Goal: Communication & Community: Answer question/provide support

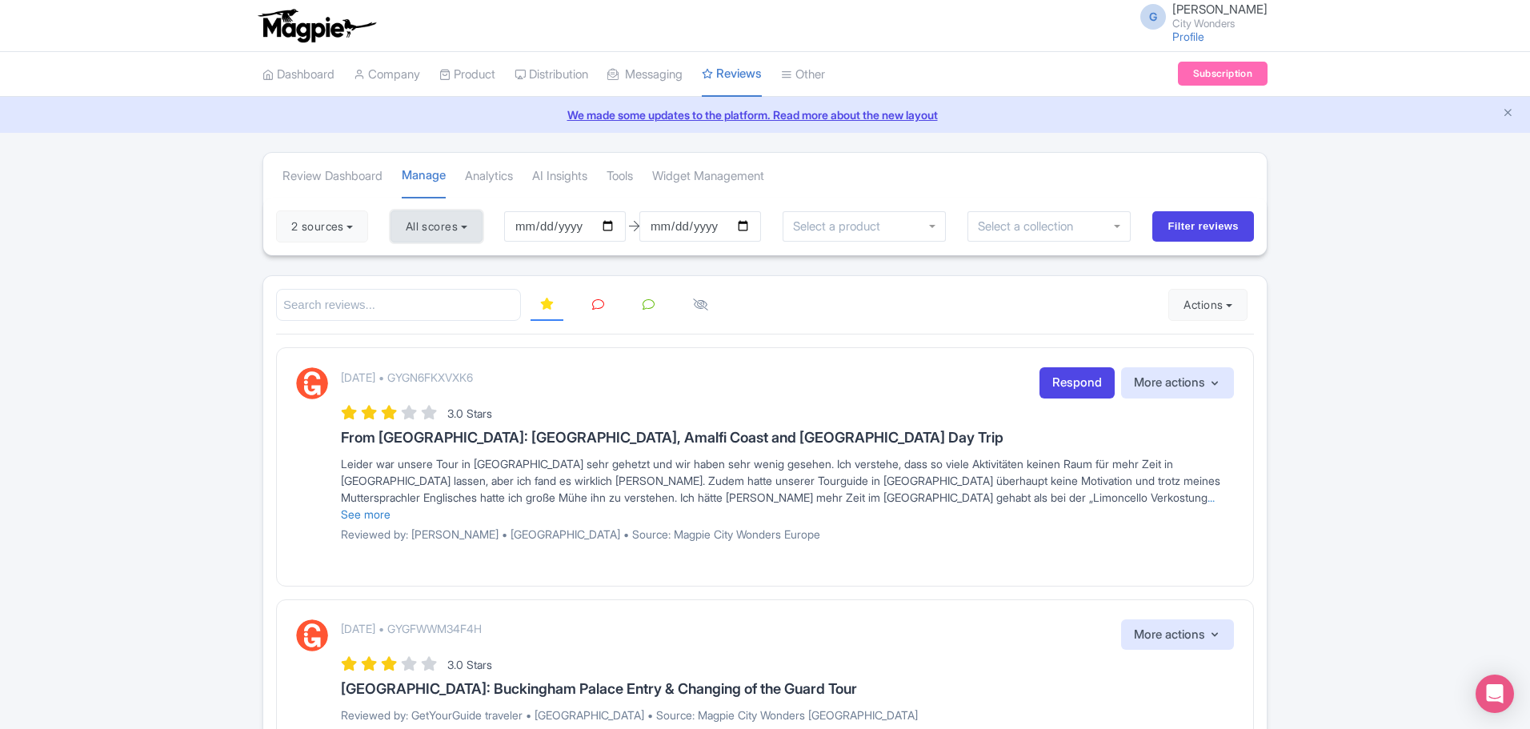
click at [405, 228] on button "All scores" at bounding box center [436, 226] width 92 height 32
click at [801, 306] on div at bounding box center [765, 305] width 978 height 33
click at [596, 306] on icon at bounding box center [598, 304] width 12 height 12
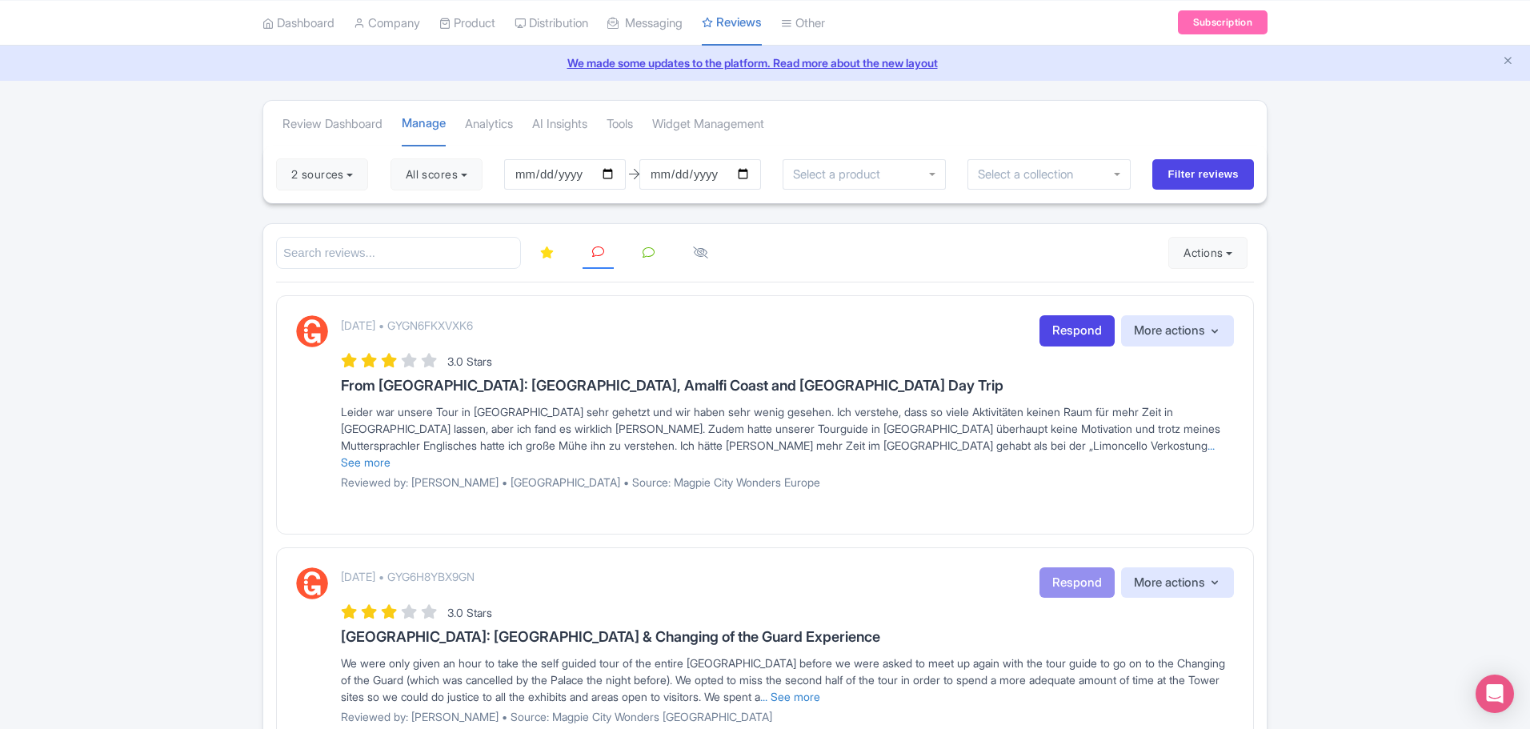
scroll to position [80, 0]
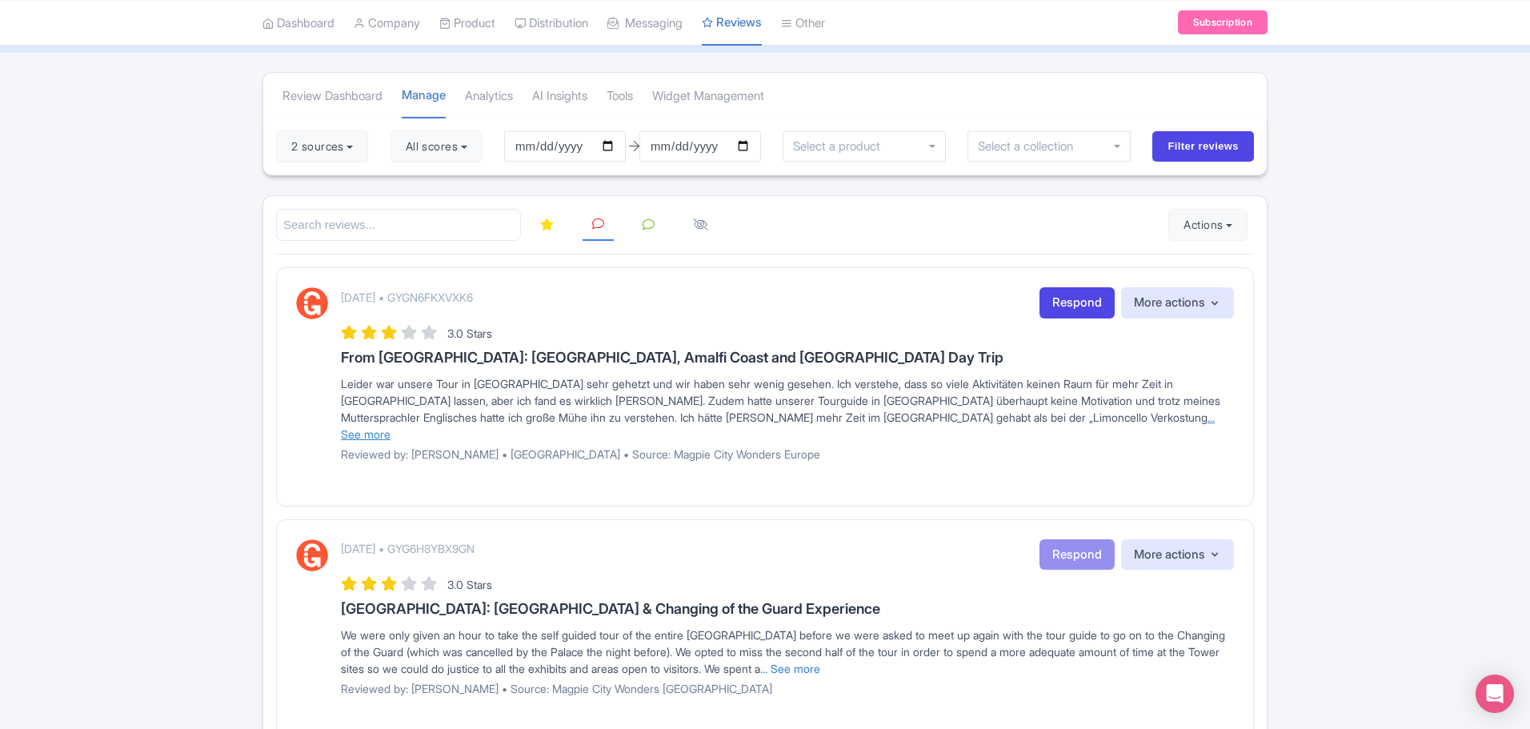
click at [922, 418] on link "... See more" at bounding box center [778, 425] width 874 height 30
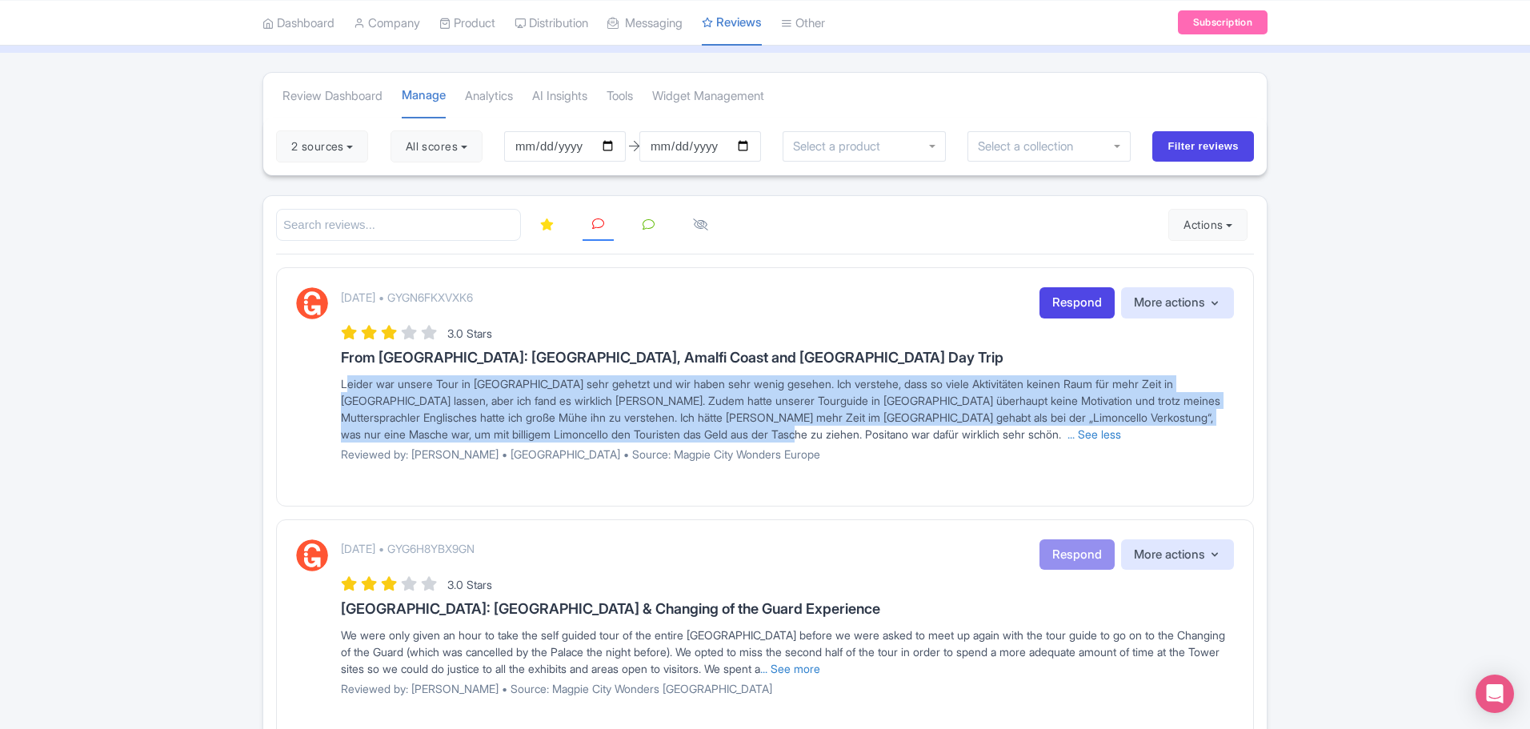
drag, startPoint x: 794, startPoint y: 438, endPoint x: 293, endPoint y: 386, distance: 504.3
click at [293, 386] on div "[DATE] • GYGN6FKXVXK6 Respond More actions Hide from this page Hide from review…" at bounding box center [765, 386] width 978 height 238
copy span "Leider war unsere Tour in [GEOGRAPHIC_DATA] sehr gehetzt und wir haben sehr wen…"
click at [1074, 297] on link "Respond" at bounding box center [1076, 302] width 75 height 31
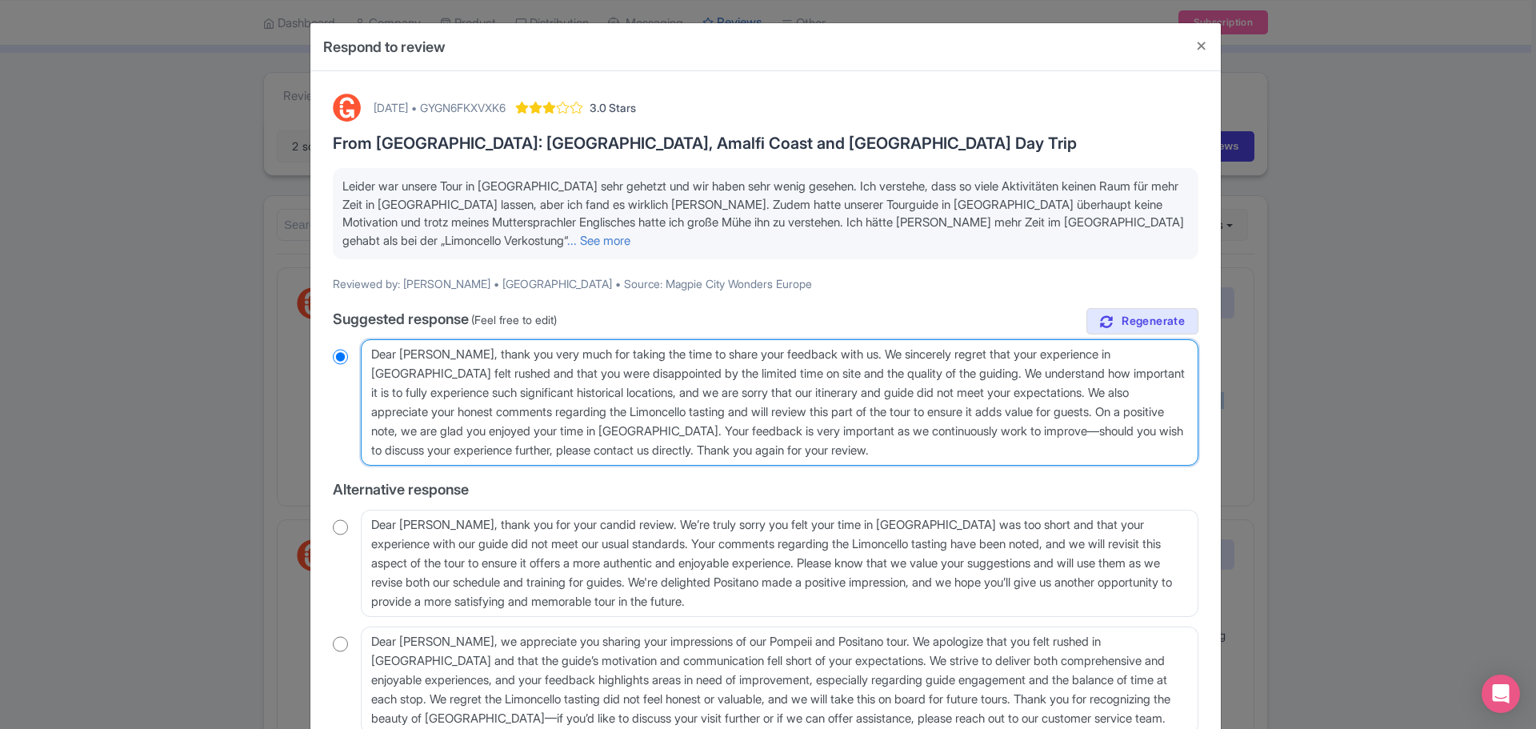
click at [445, 402] on textarea "Dear Fiona, thank you very much for taking the time to share your feedback with…" at bounding box center [780, 402] width 838 height 126
drag, startPoint x: 434, startPoint y: 355, endPoint x: 852, endPoint y: 454, distance: 429.8
click at [910, 450] on textarea "Dear Fiona, thank you very much for taking the time to share your feedback with…" at bounding box center [780, 402] width 838 height 126
paste textarea "Thank you for your feedback. We’re glad you enjoyed Positano but sorry Pompeii …"
type textarea "Dear Fiona,Thank you for your feedback. We’re glad you enjoyed Positano but sor…"
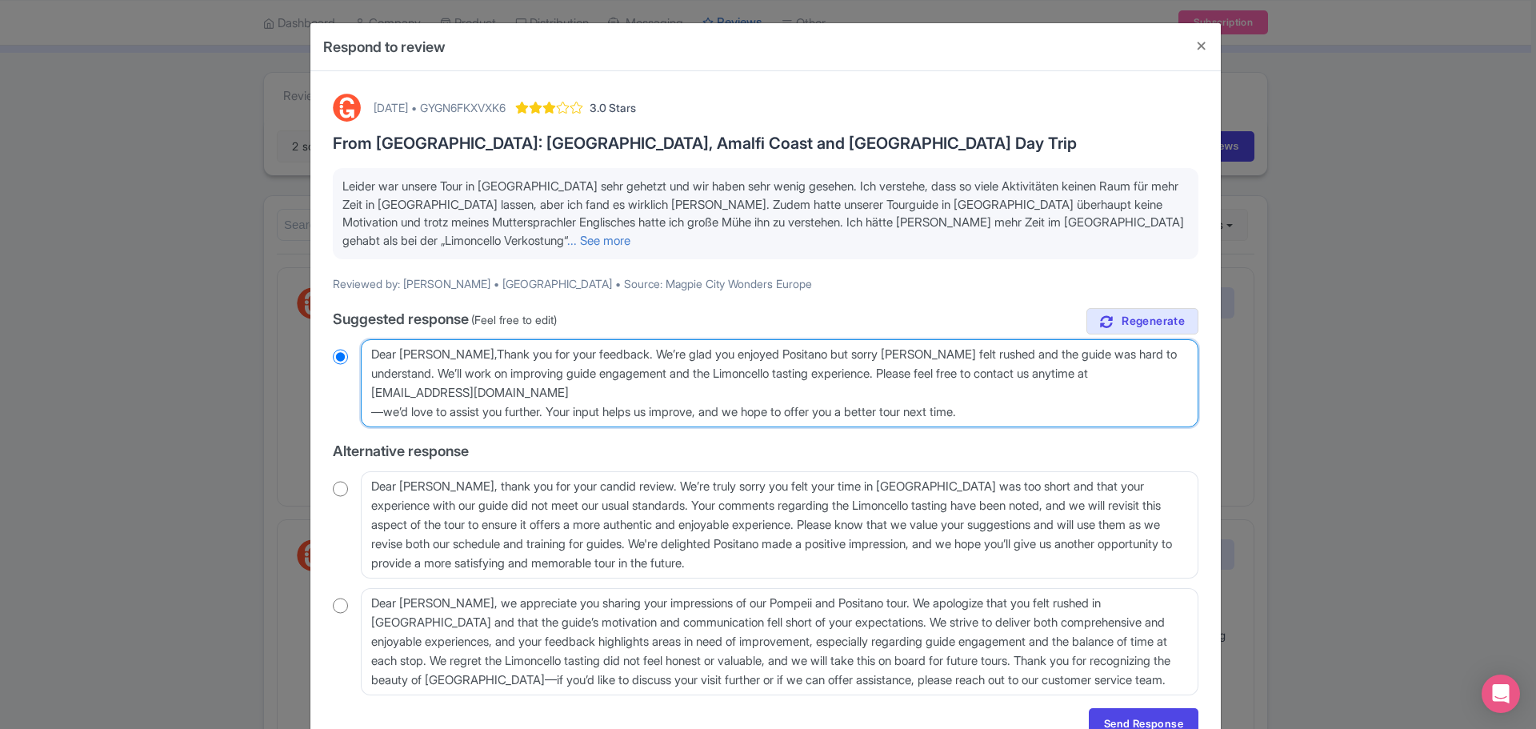
click at [414, 354] on textarea "Dear Fiona, thank you very much for taking the time to share your feedback with…" at bounding box center [780, 383] width 838 height 88
click at [391, 353] on textarea "Dear Fiona, thank you very much for taking the time to share your feedback with…" at bounding box center [780, 383] width 838 height 88
radio input "true"
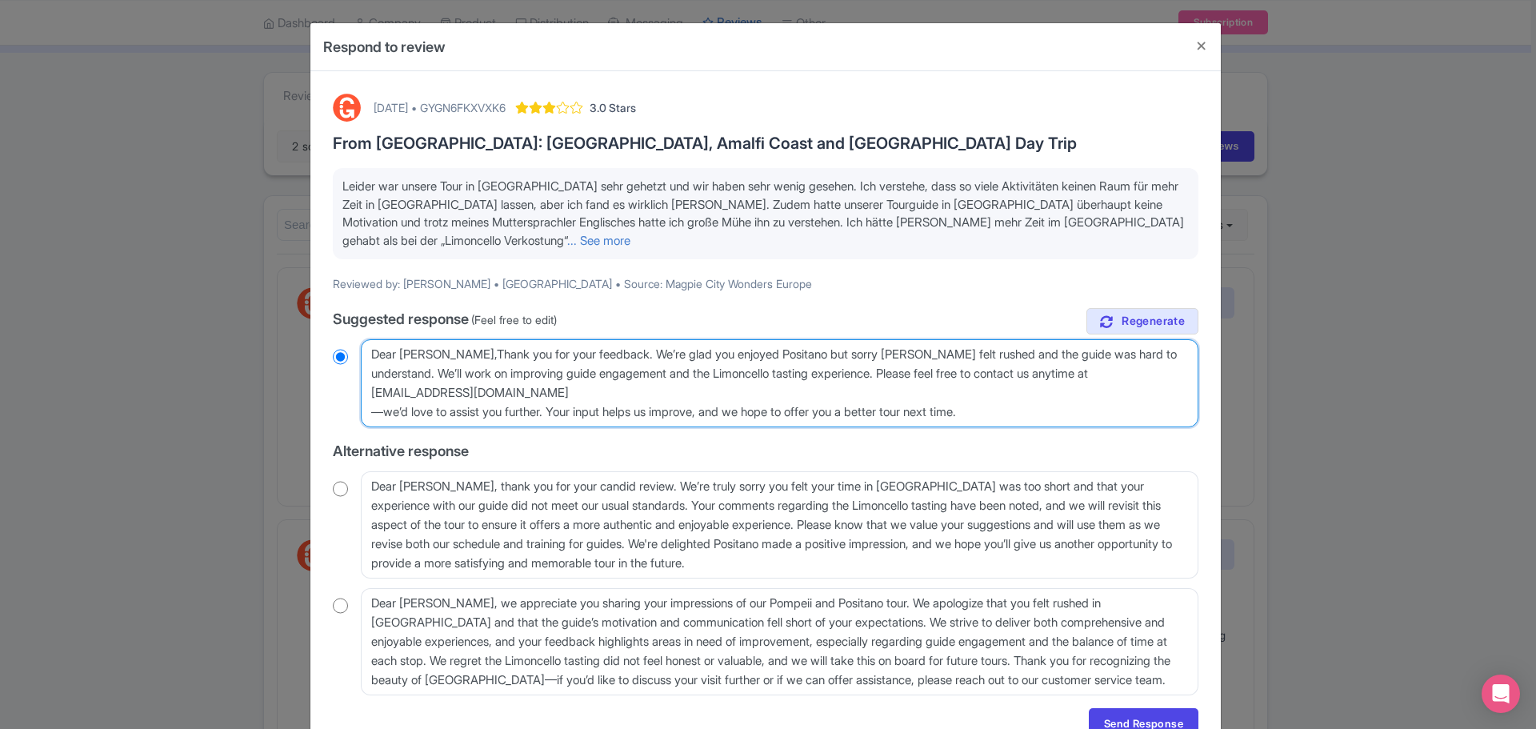
type textarea "HFiona,Thank you for your feedback. We’re glad you enjoyed Positano but sorry P…"
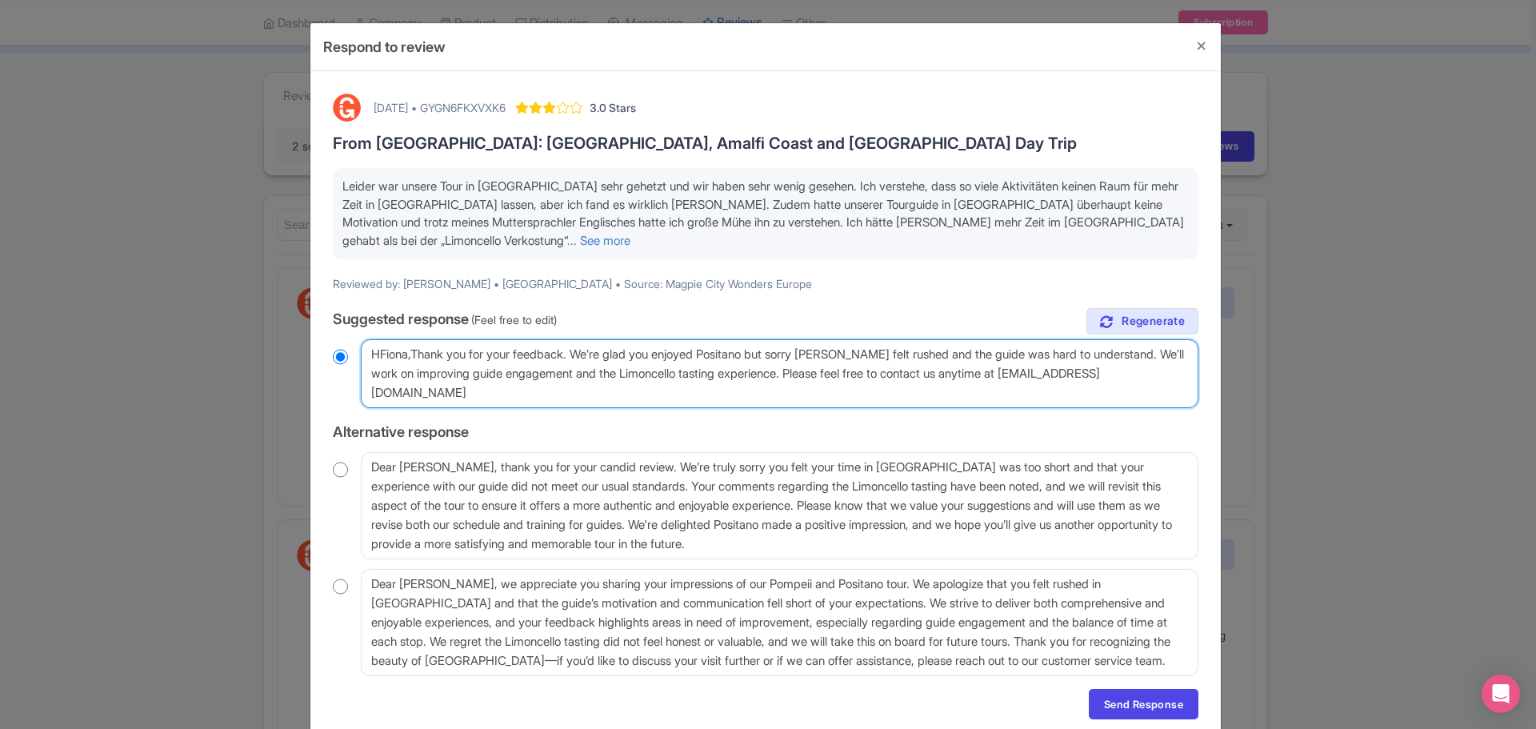
radio input "true"
type textarea "HiFiona,Thank you for your feedback. We’re glad you enjoyed Positano but sorry …"
radio input "true"
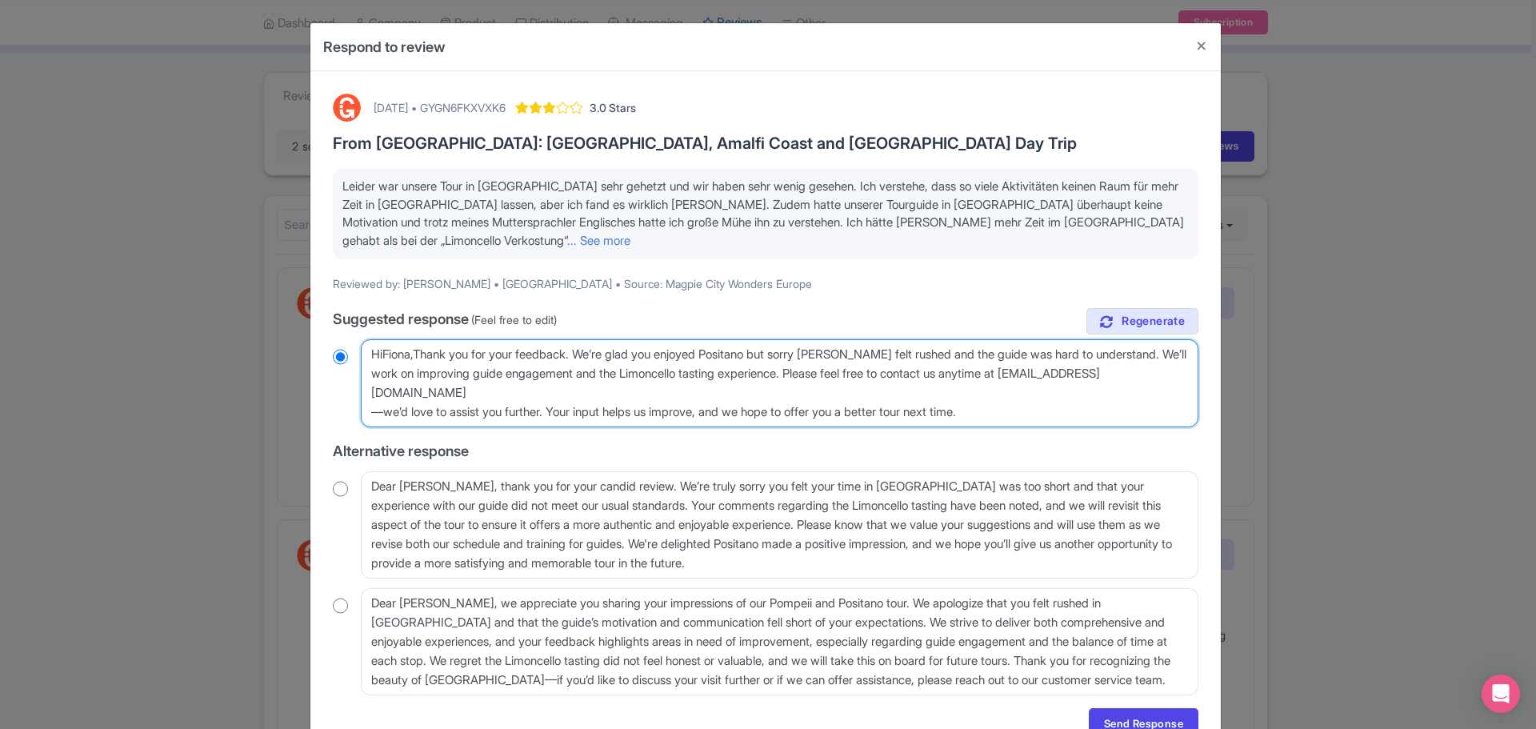
type textarea "Hi Fiona,Thank you for your feedback. We’re glad you enjoyed Positano but sorry…"
radio input "true"
click at [1084, 373] on textarea "Dear Fiona, thank you very much for taking the time to share your feedback with…" at bounding box center [780, 383] width 838 height 88
type textarea "Hi Fiona,Thank you for your feedback. We’re glad you enjoyed Positano but sorry…"
radio input "true"
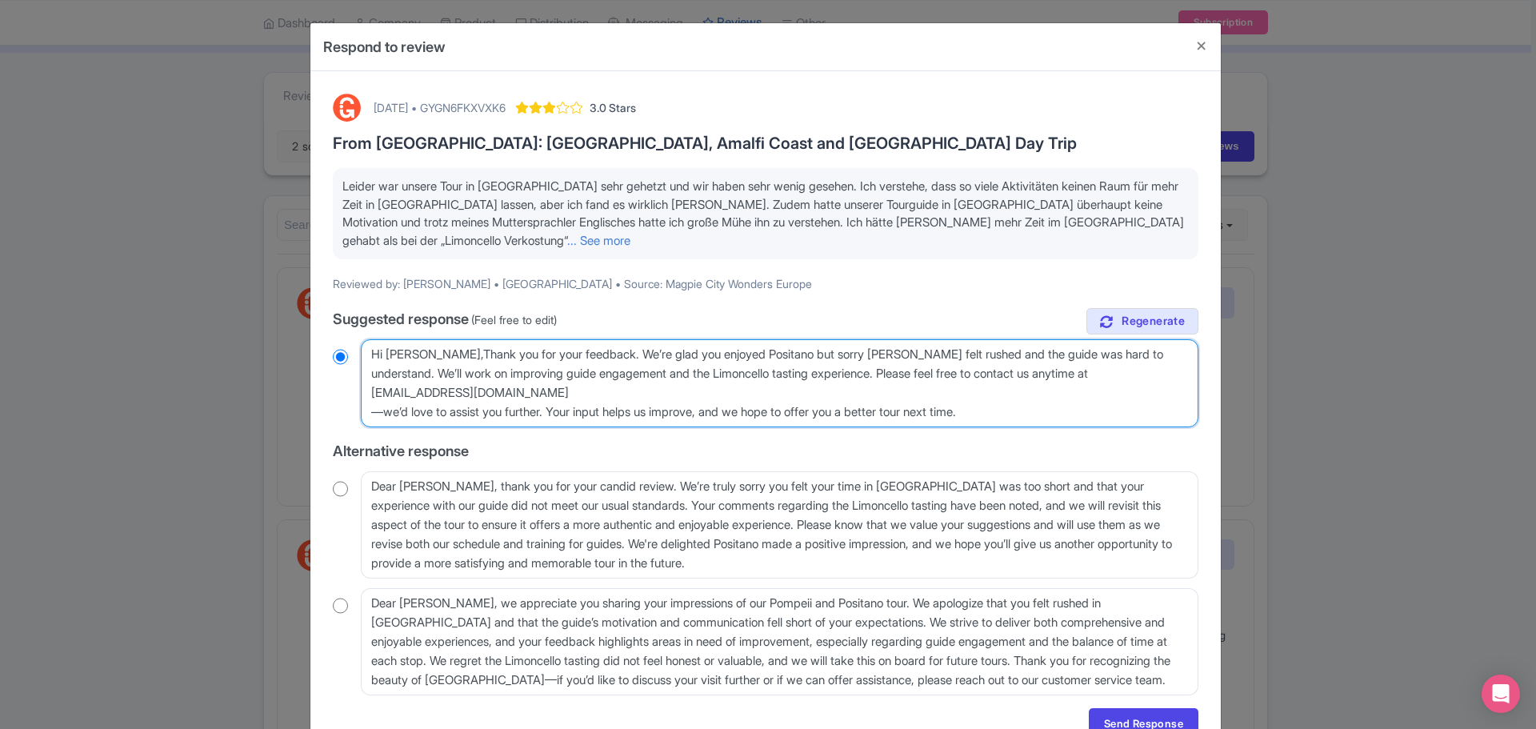
type textarea "Hi Fiona,Thank you for your feedback. We’re glad you enjoyed Positano but sorry…"
radio input "true"
type textarea "Hi Fiona,Thank you for your feedback. We’re glad you enjoyed Positano but sorry…"
radio input "true"
type textarea "Hi Fiona,Thank you for your feedback. We’re glad you enjoyed Positano but sorry…"
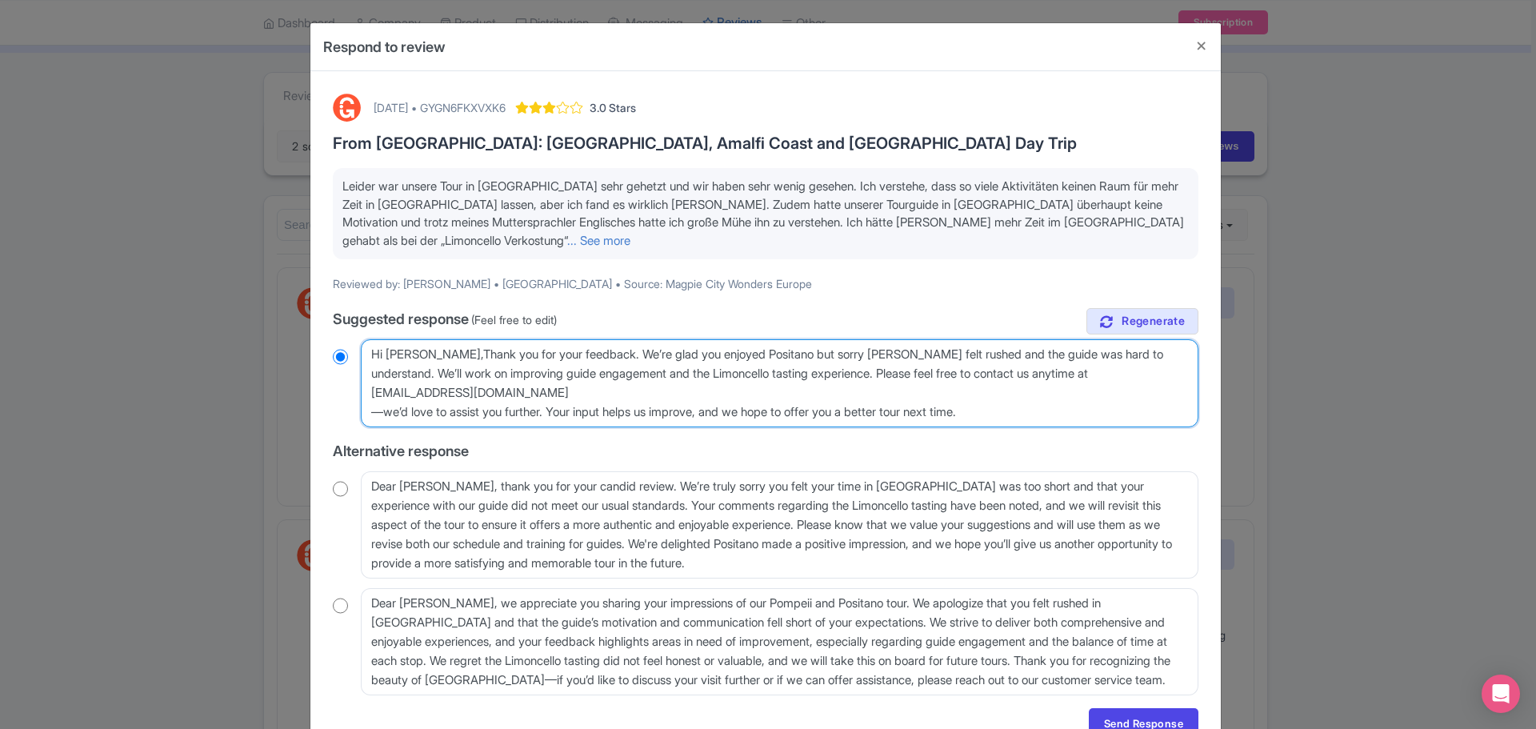
radio input "true"
click at [573, 398] on textarea "Dear Fiona, thank you very much for taking the time to share your feedback with…" at bounding box center [780, 383] width 838 height 88
type textarea "Hi Fiona,Thank you for your feedback. We’re glad you enjoyed Positano but sorry…"
radio input "true"
type textarea "Hi Fiona,Thank you for your feedback. We’re glad you enjoyed Positano but sorry…"
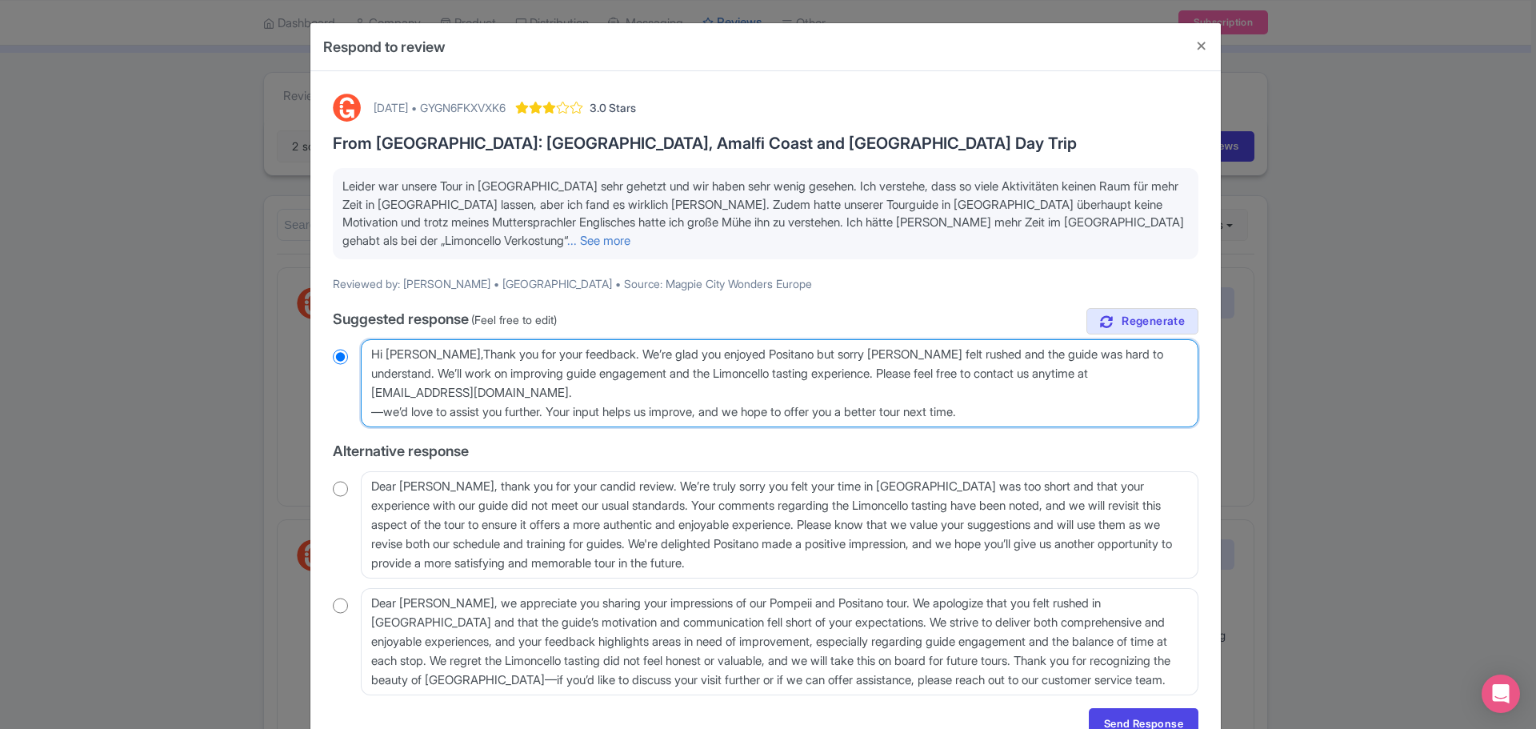
radio input "true"
type textarea "Hi Fiona,Thank you for your feedback. We’re glad you enjoyed Positano but sorry…"
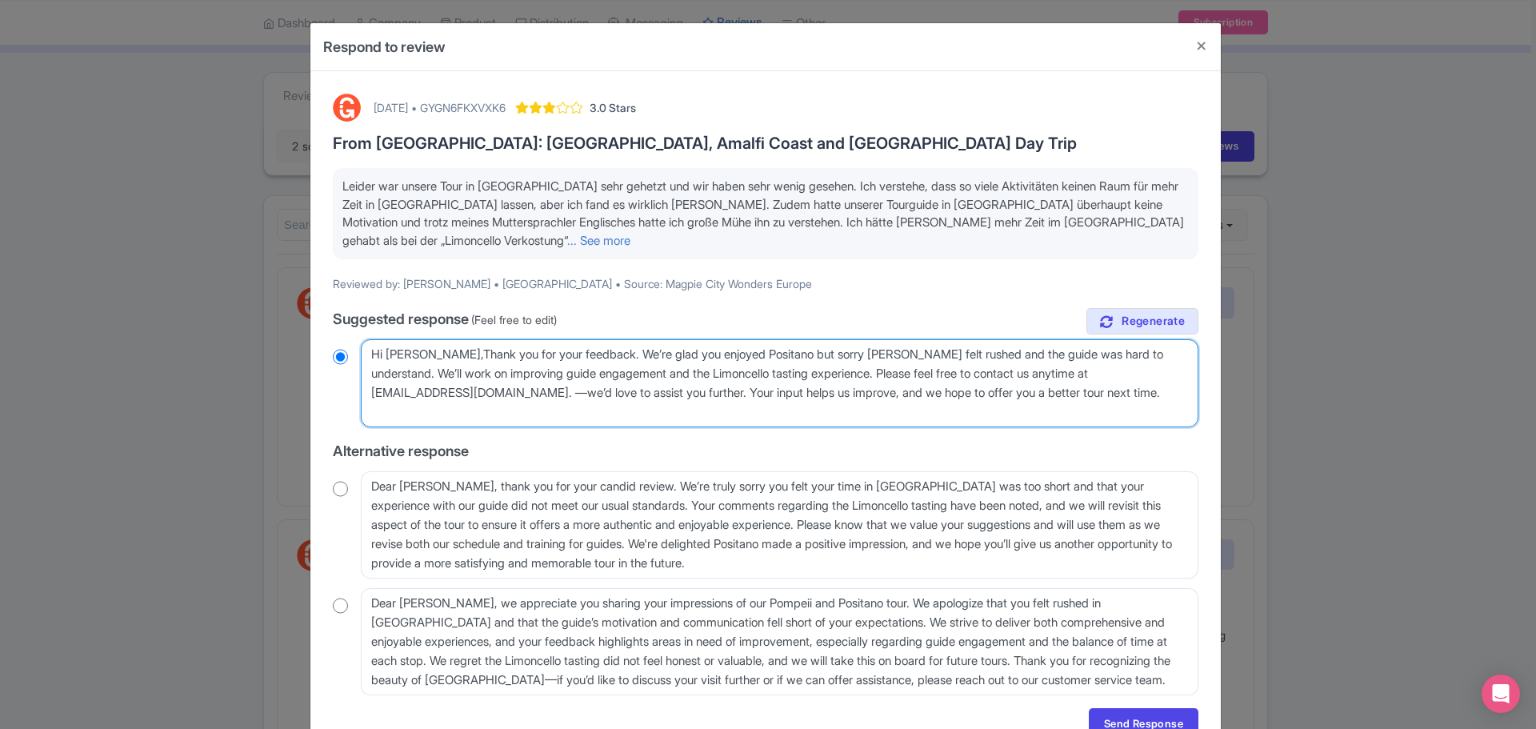
radio input "true"
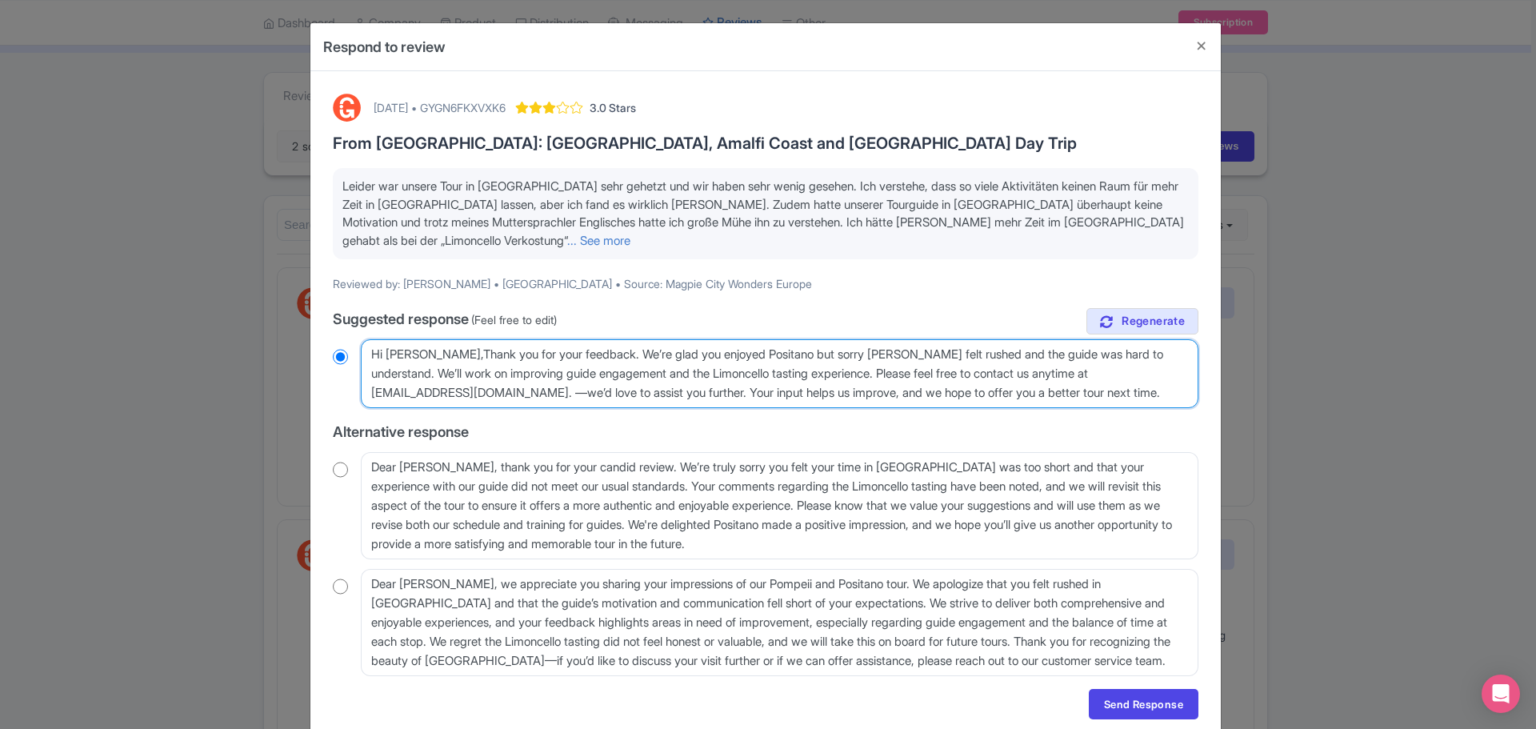
type textarea "Hi Fiona,Thank you for your feedback. We’re glad you enjoyed Positano but sorry…"
radio input "true"
type textarea "Hi Fiona,Thank you for your feedback. We’re glad you enjoyed Positano but sorry…"
radio input "true"
type textarea "Hi Fiona,Thank you for your feedback. We’re glad you enjoyed Positano but sorry…"
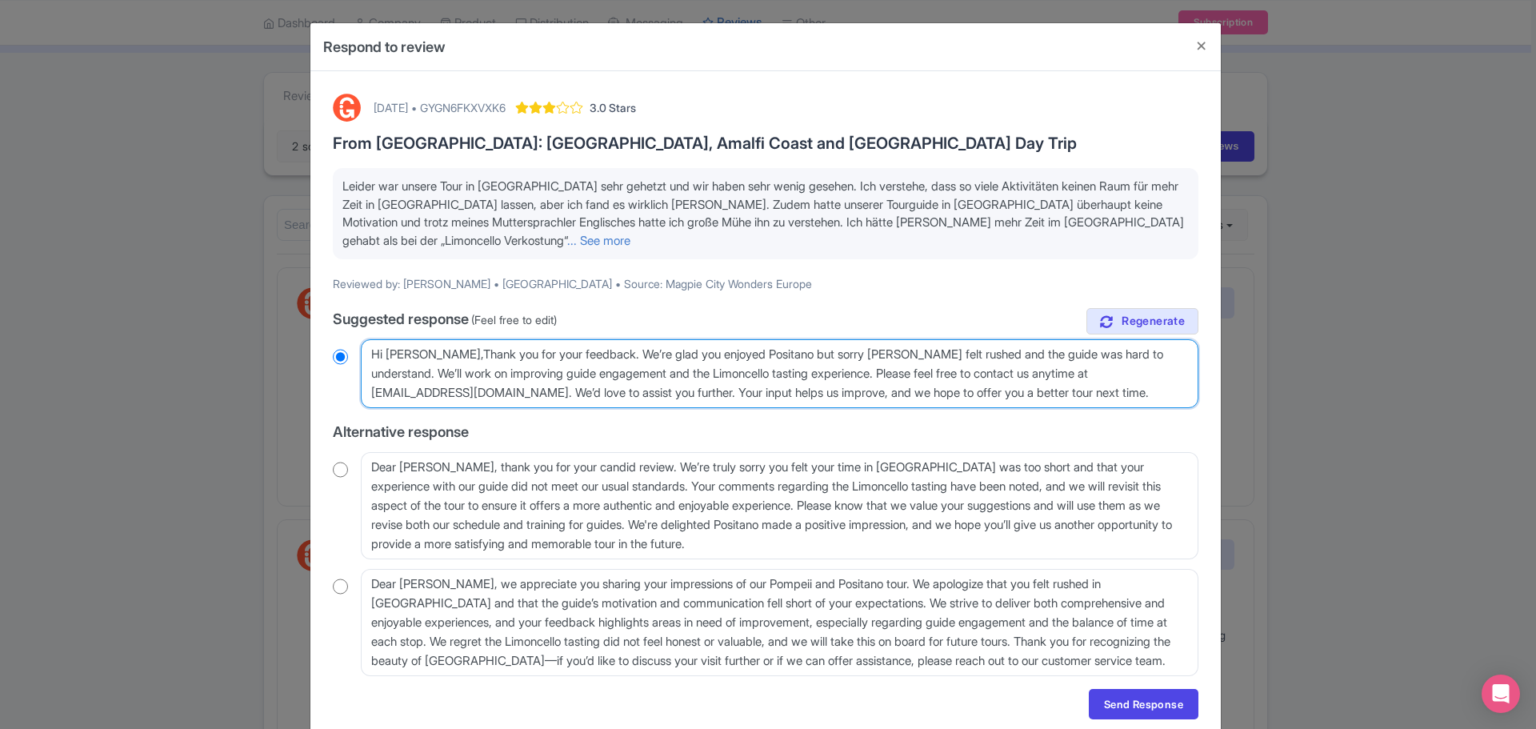
radio input "true"
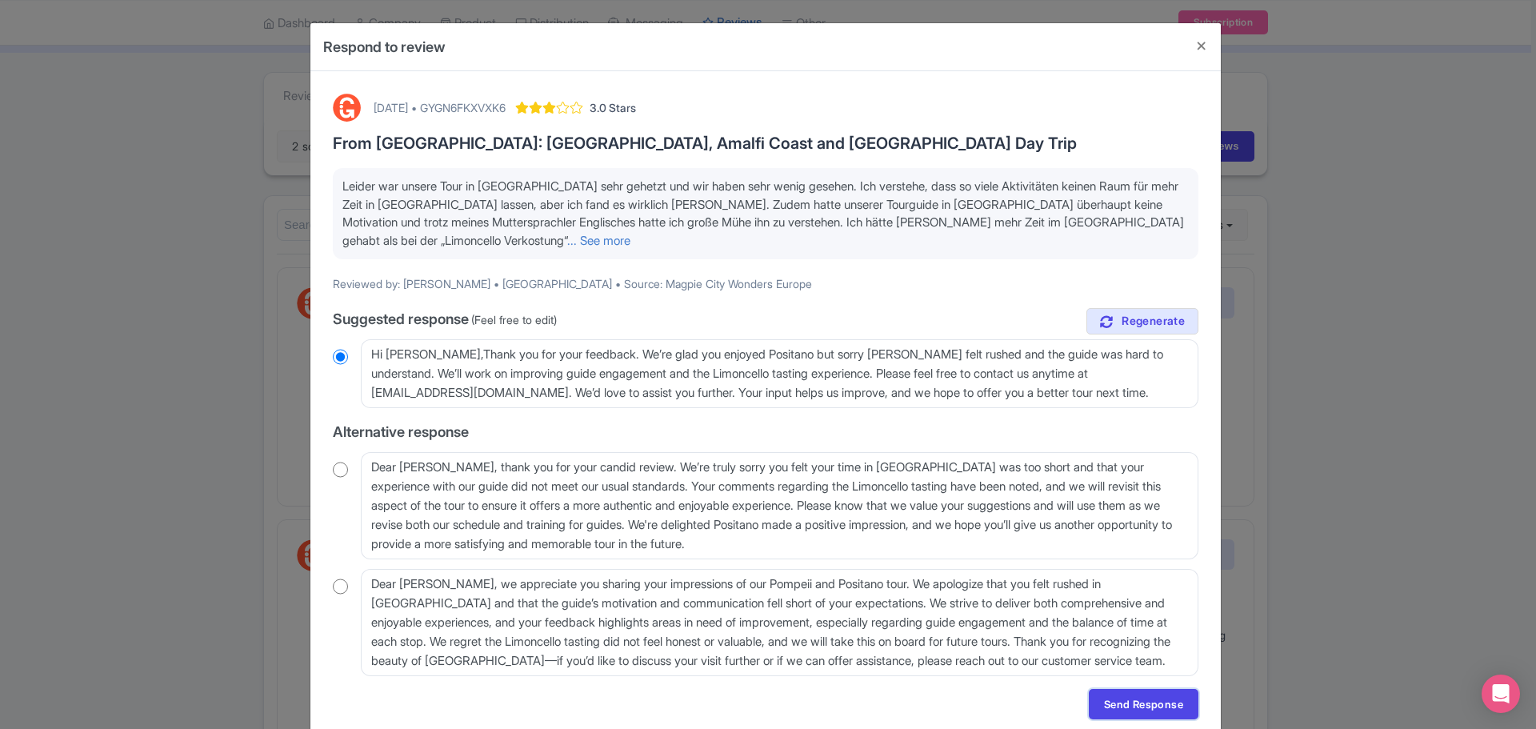
click at [1152, 700] on link "Send Response" at bounding box center [1144, 704] width 110 height 30
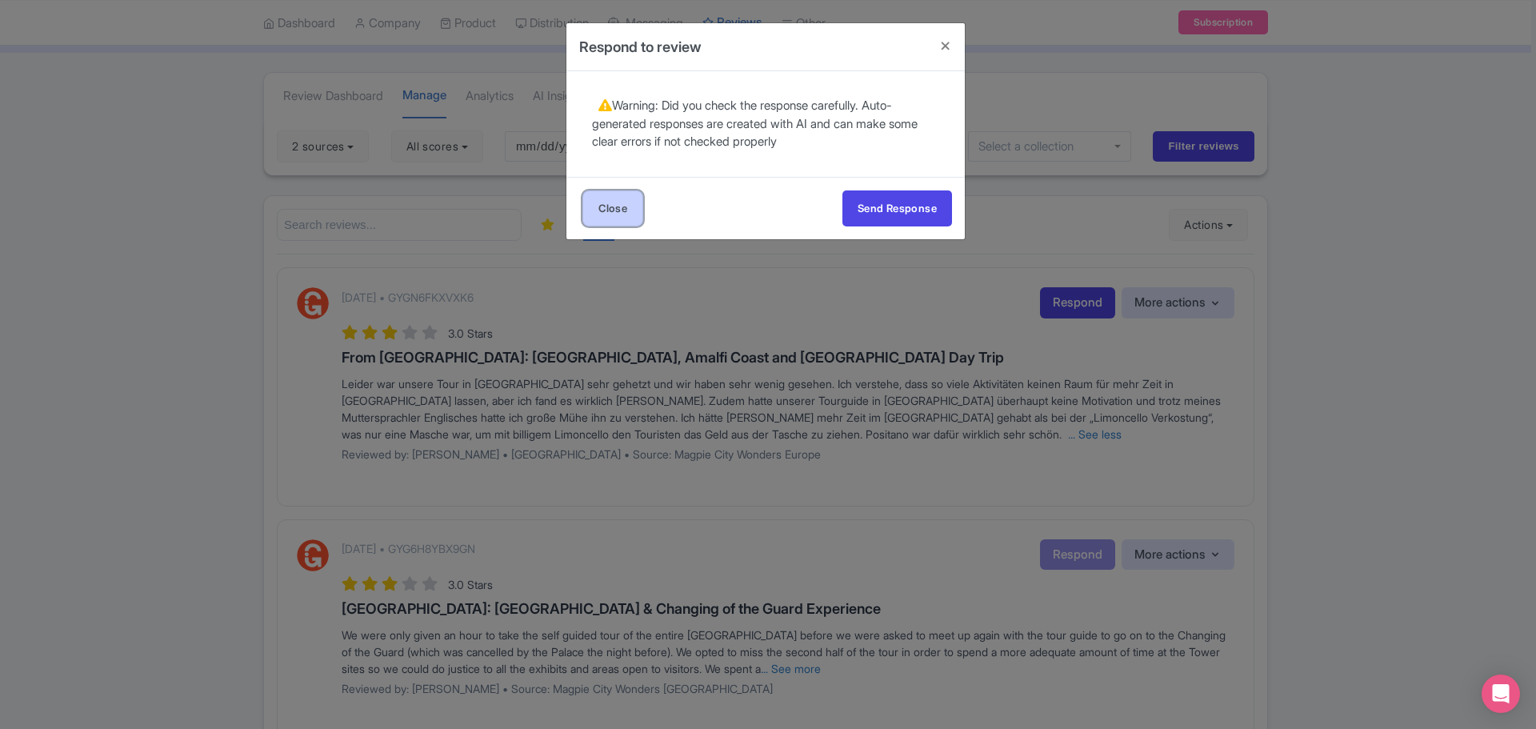
click at [614, 210] on link "Close" at bounding box center [612, 208] width 61 height 36
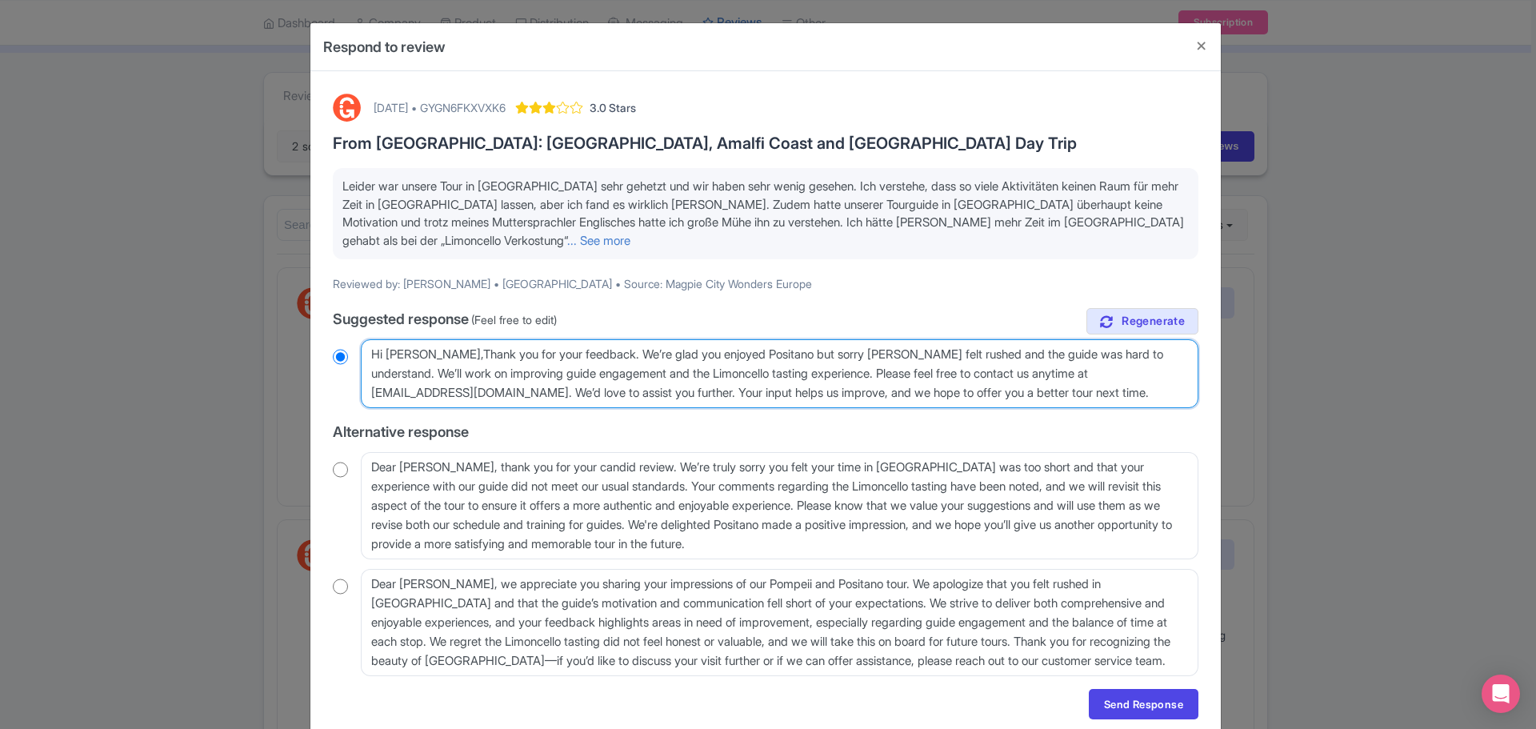
drag, startPoint x: 682, startPoint y: 394, endPoint x: 639, endPoint y: 402, distance: 43.1
click at [681, 394] on textarea "Dear Fiona, thank you very much for taking the time to share your feedback with…" at bounding box center [780, 373] width 838 height 69
drag, startPoint x: 506, startPoint y: 390, endPoint x: 676, endPoint y: 386, distance: 170.4
click at [676, 386] on textarea "Dear Fiona, thank you very much for taking the time to share your feedback with…" at bounding box center [780, 373] width 838 height 69
type textarea "Hi Fiona,Thank you for your feedback. We’re glad you enjoyed Positano but sorry…"
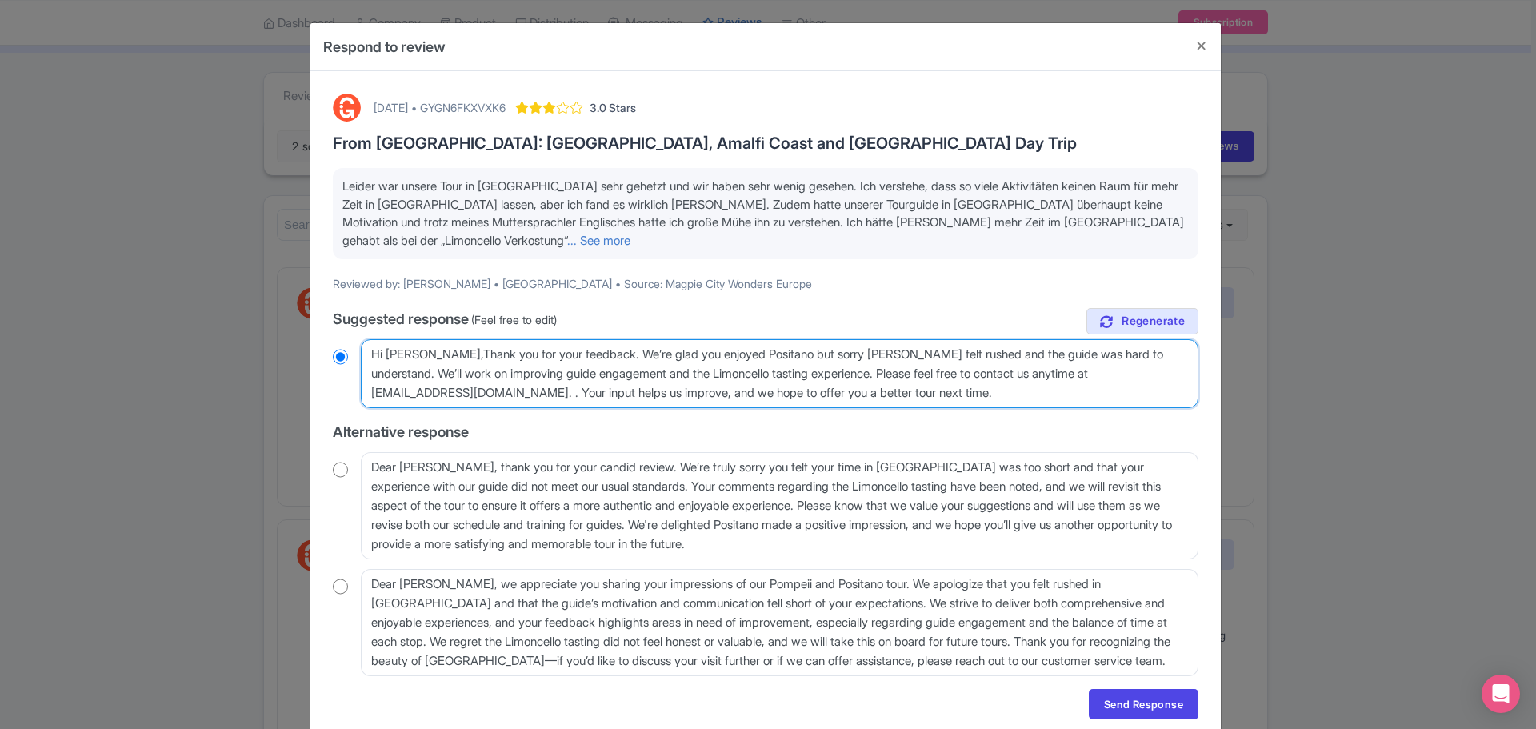
radio input "true"
type textarea "Hi Fiona,Thank you for your feedback. We’re glad you enjoyed Positano but sorry…"
radio input "true"
type textarea "Hi Fiona,Thank you for your feedback. We’re glad you enjoyed Positano but sorry…"
radio input "true"
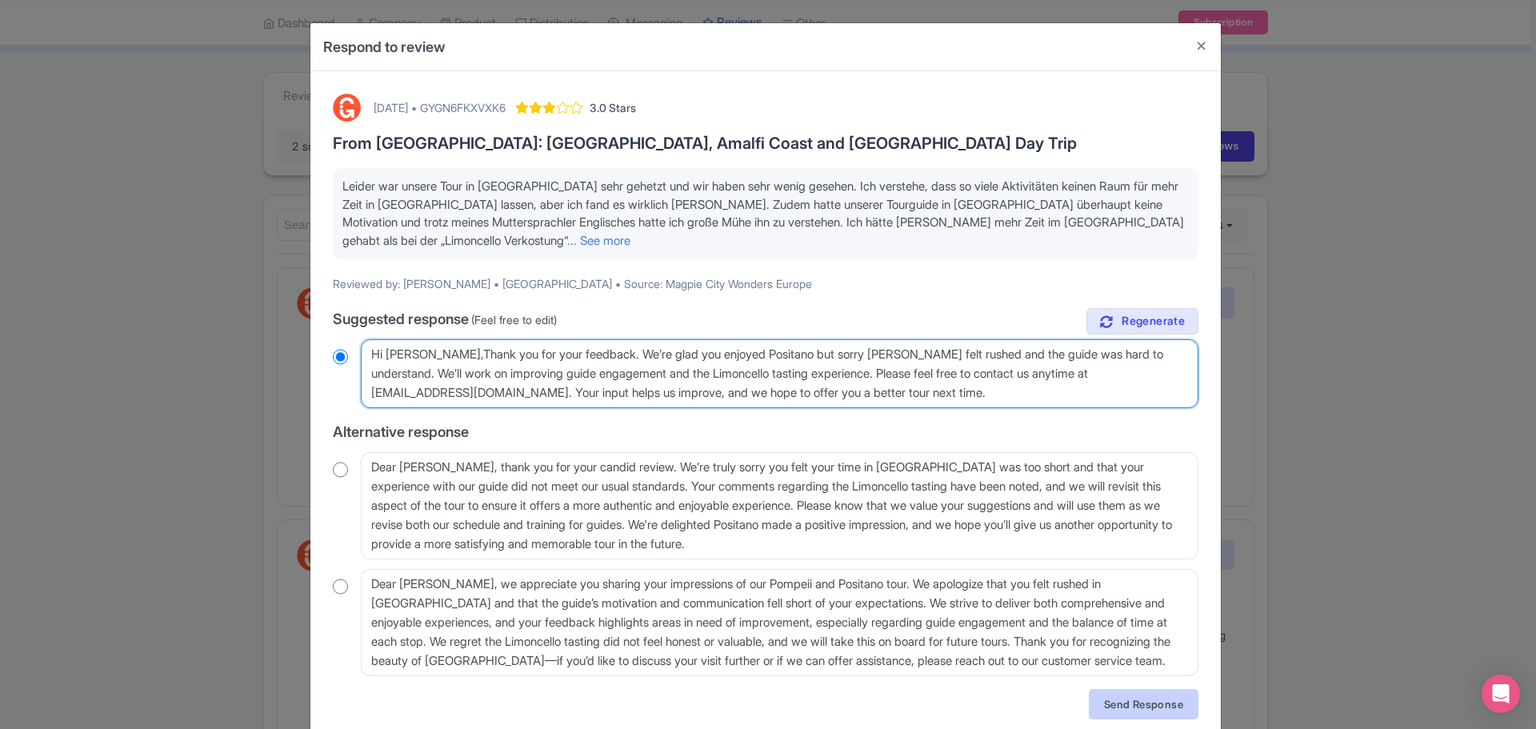
type textarea "Hi Fiona,Thank you for your feedback. We’re glad you enjoyed Positano but sorry…"
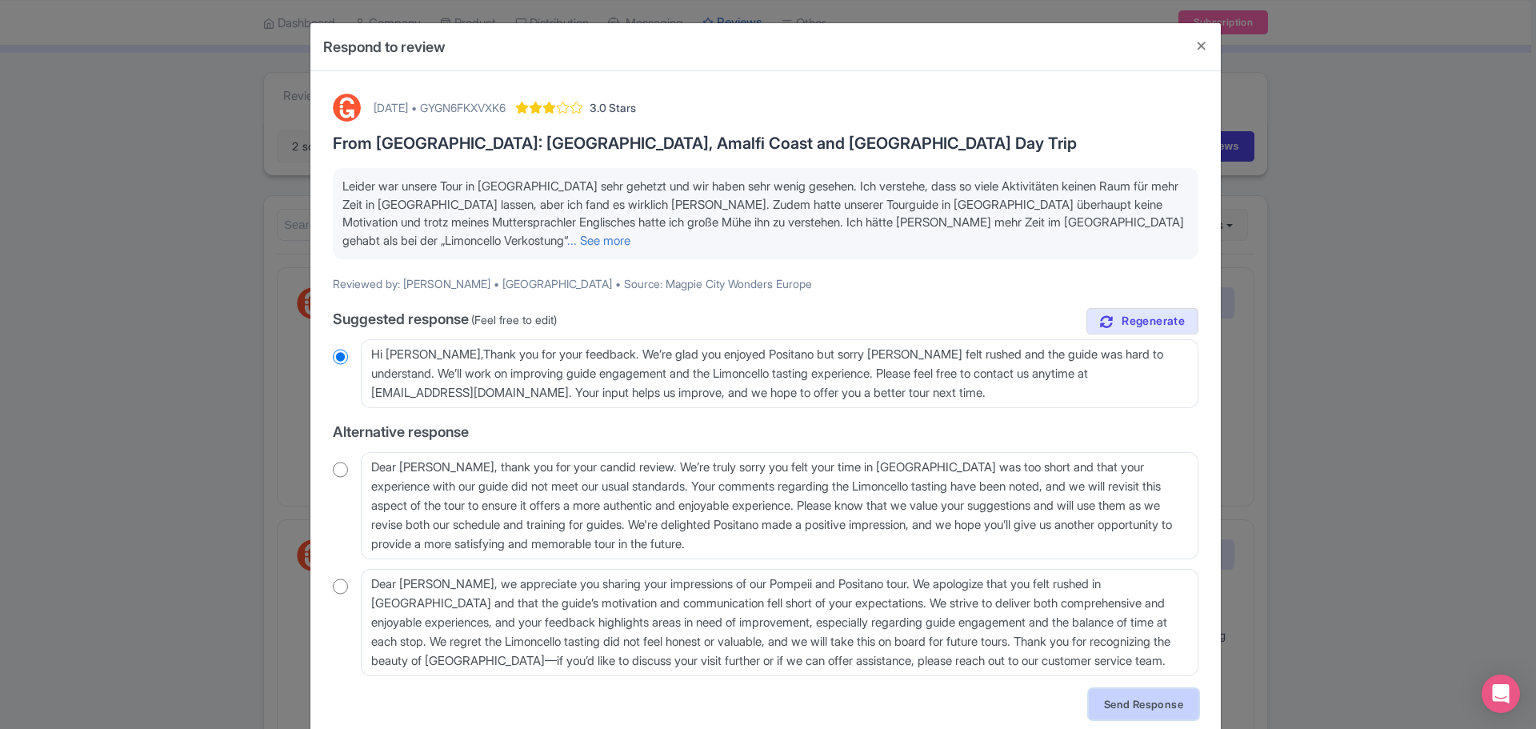
click at [1145, 703] on link "Send Response" at bounding box center [1144, 704] width 110 height 30
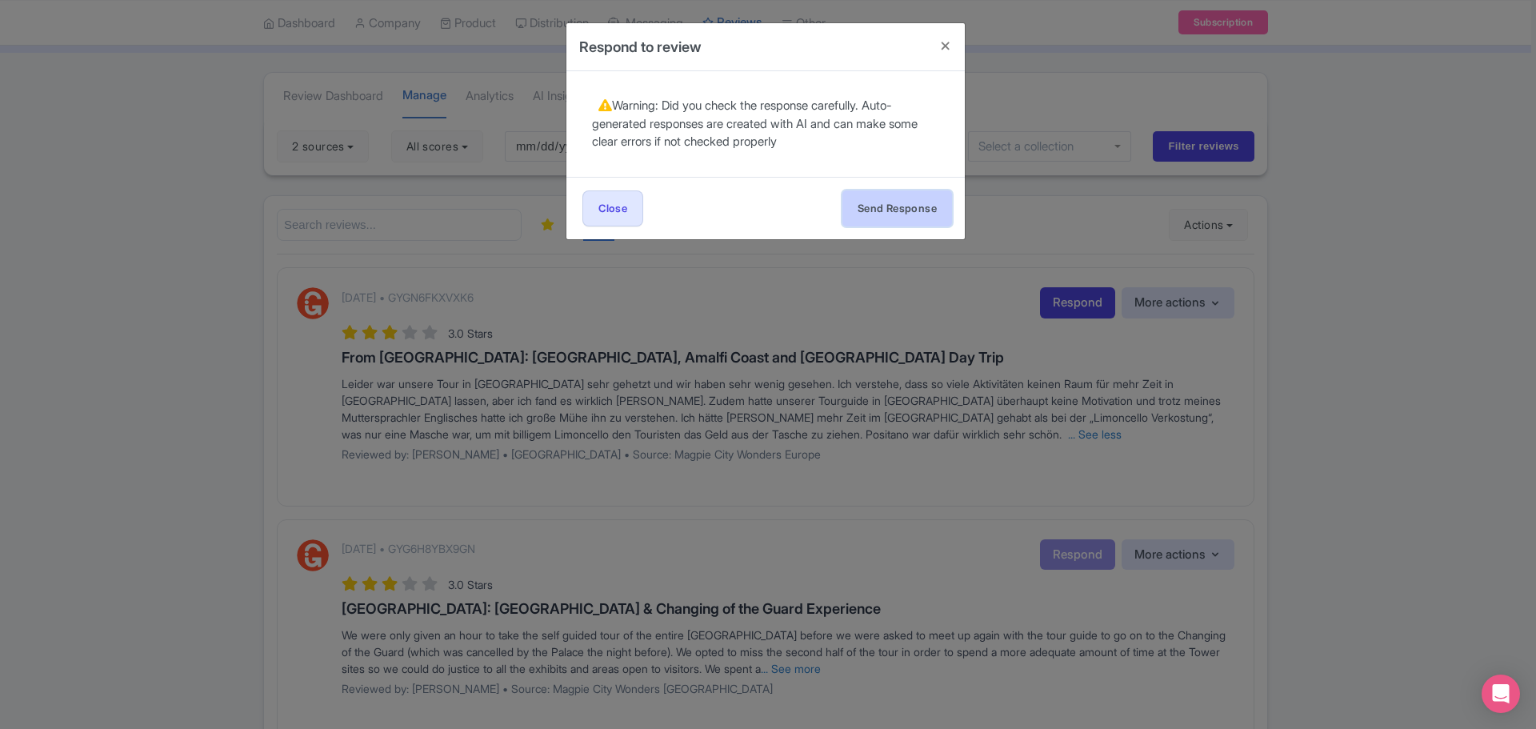
click at [876, 201] on button "Send Response" at bounding box center [897, 208] width 110 height 36
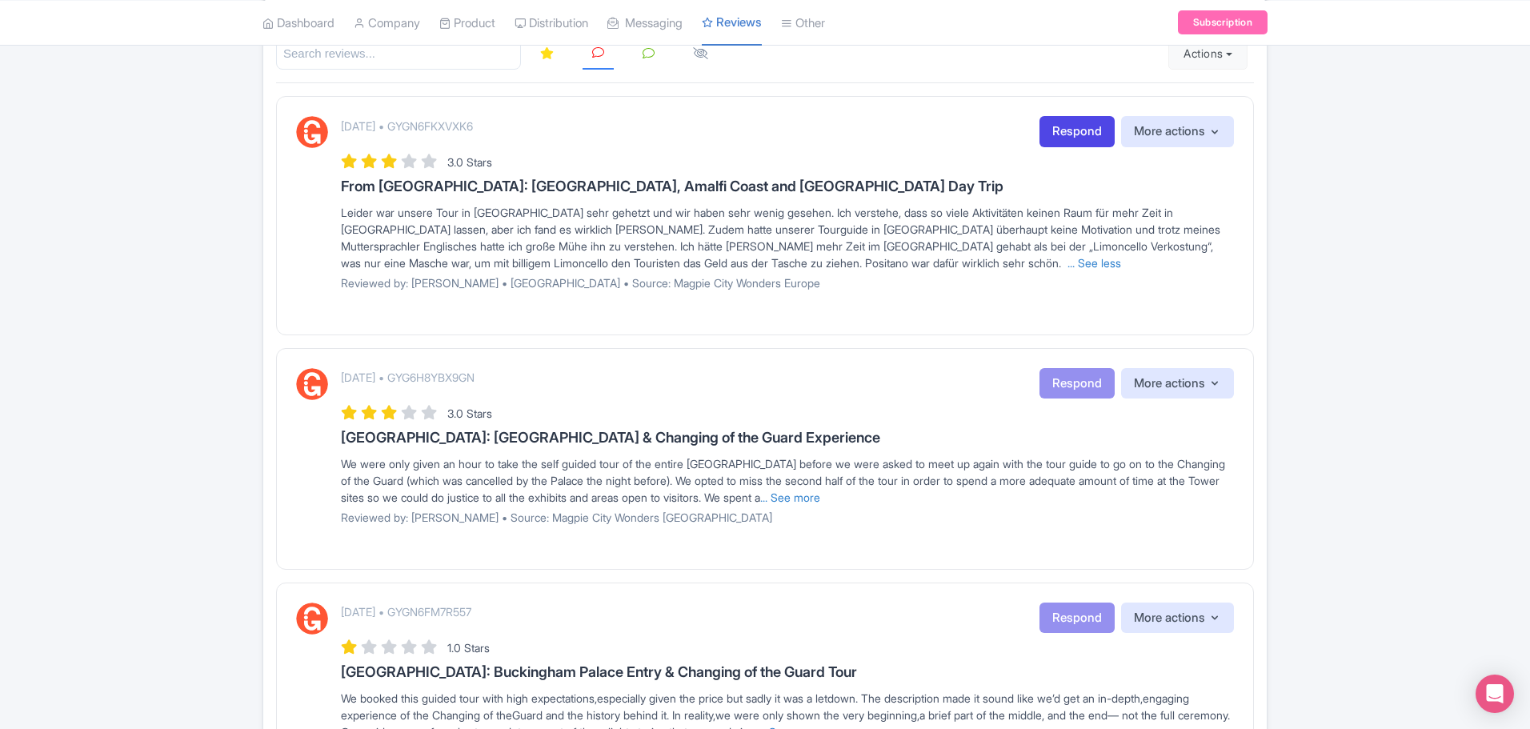
scroll to position [160, 0]
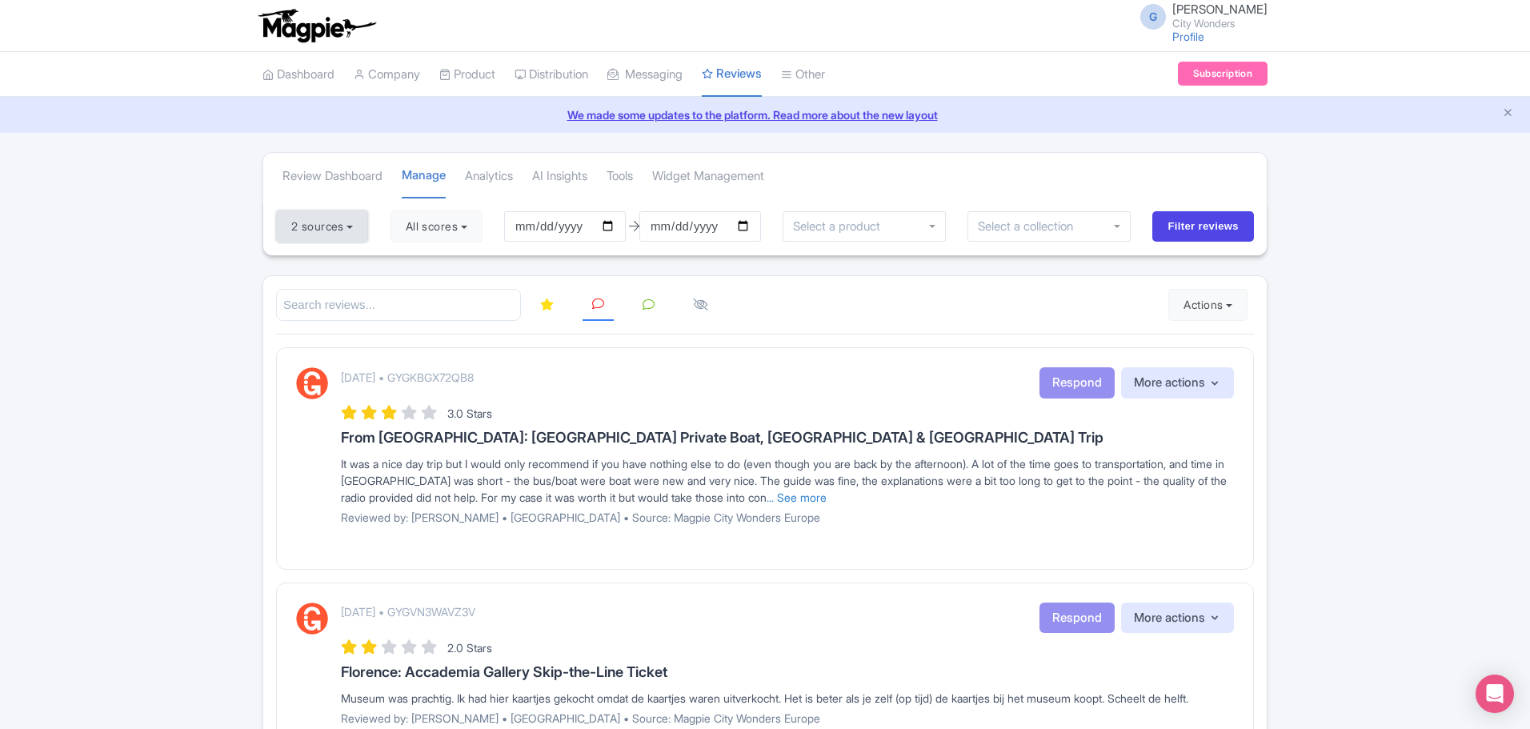
click at [342, 234] on button "2 sources" at bounding box center [322, 226] width 92 height 32
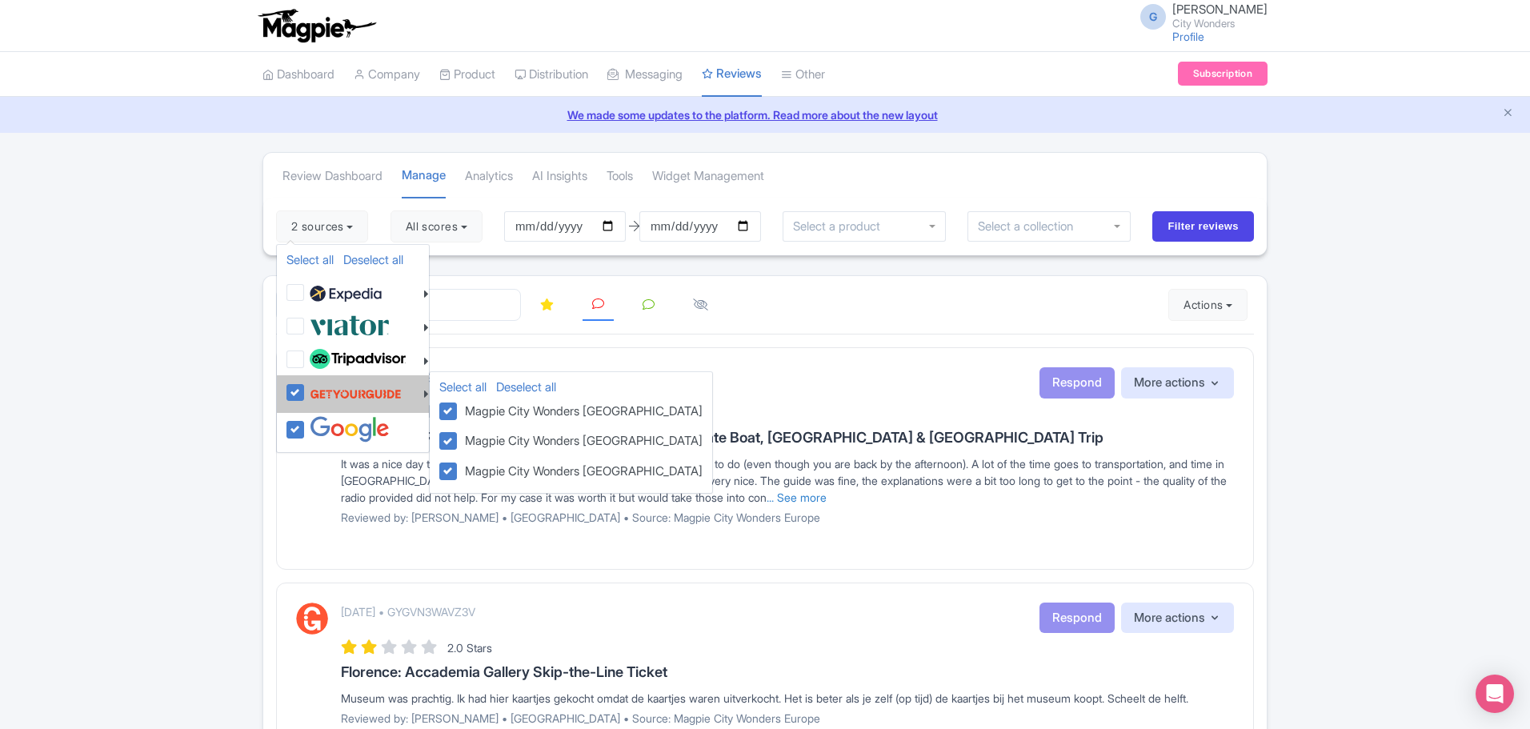
click at [306, 395] on label at bounding box center [354, 393] width 96 height 30
click at [306, 389] on input "checkbox" at bounding box center [311, 383] width 10 height 10
checkbox input "false"
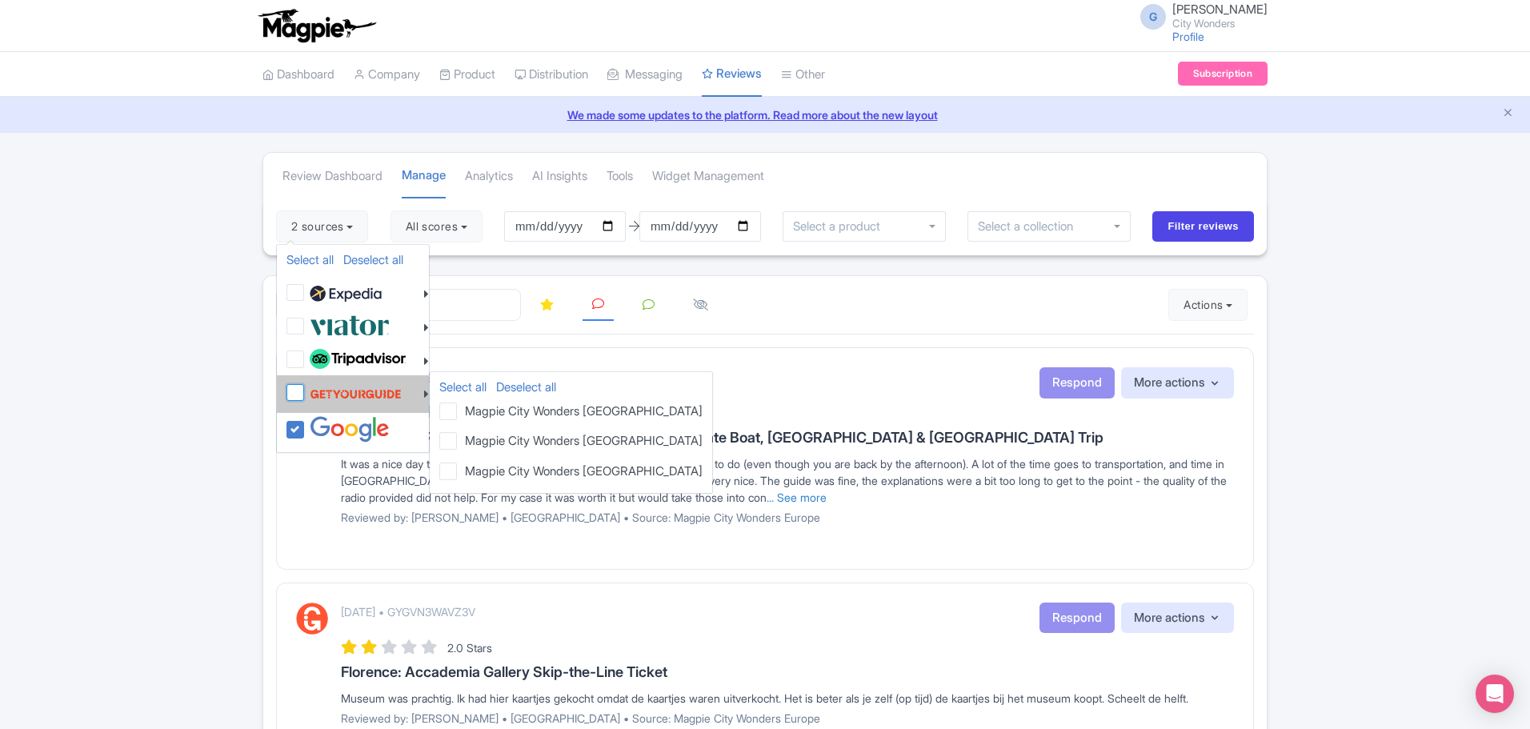
checkbox input "false"
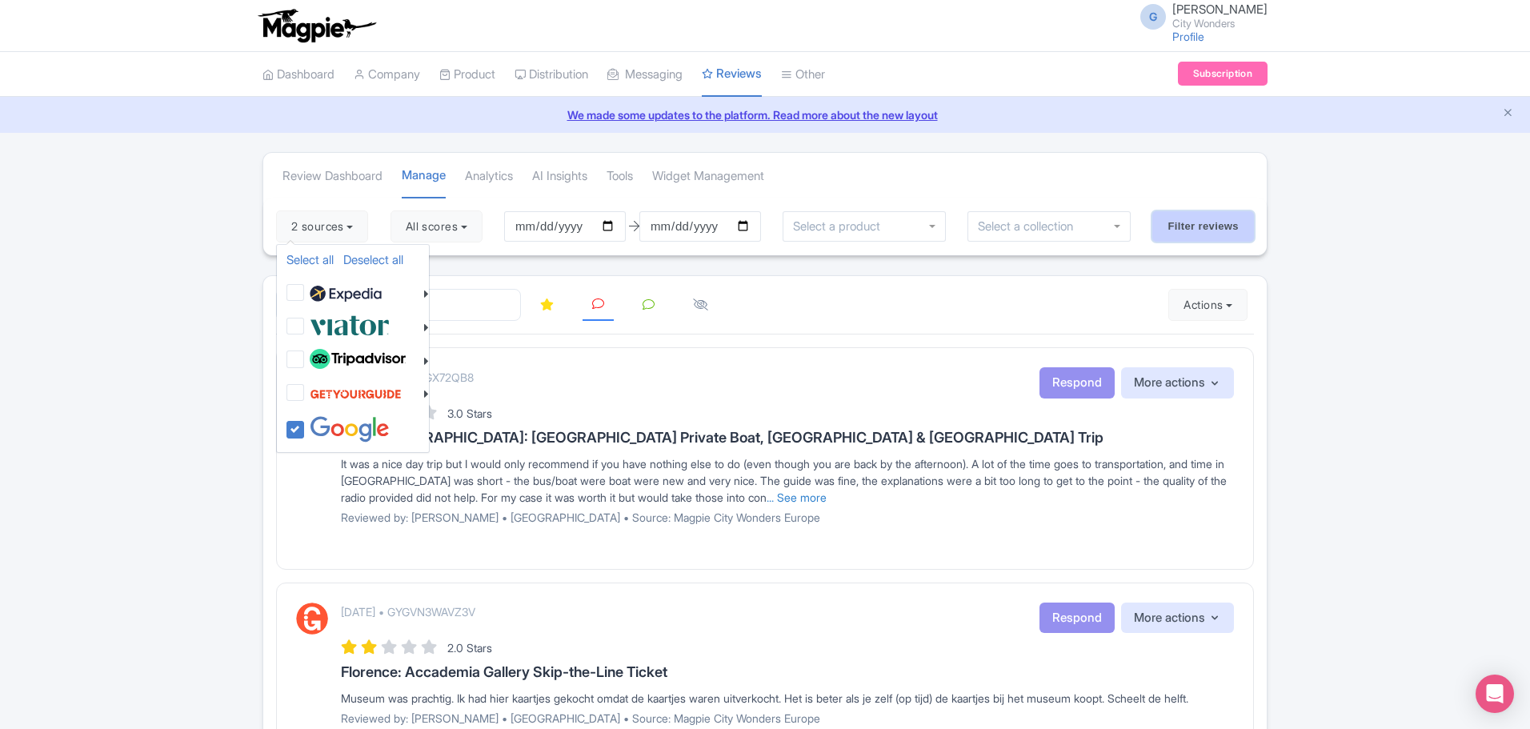
click at [1173, 233] on input "Filter reviews" at bounding box center [1203, 226] width 102 height 30
